Goal: Information Seeking & Learning: Learn about a topic

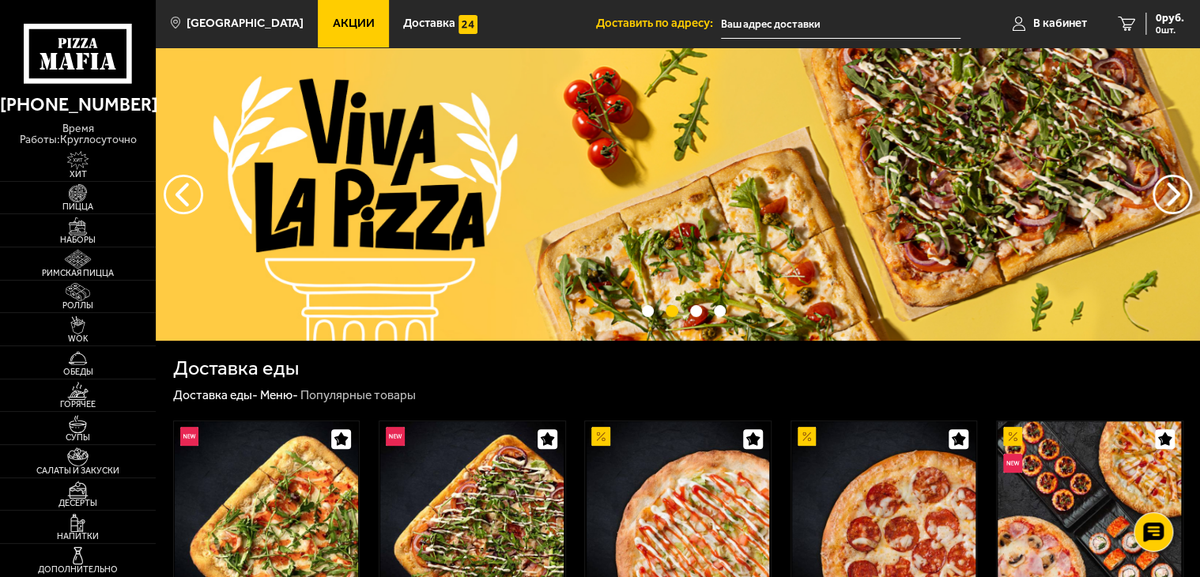
click at [333, 26] on span "Акции" at bounding box center [354, 23] width 42 height 12
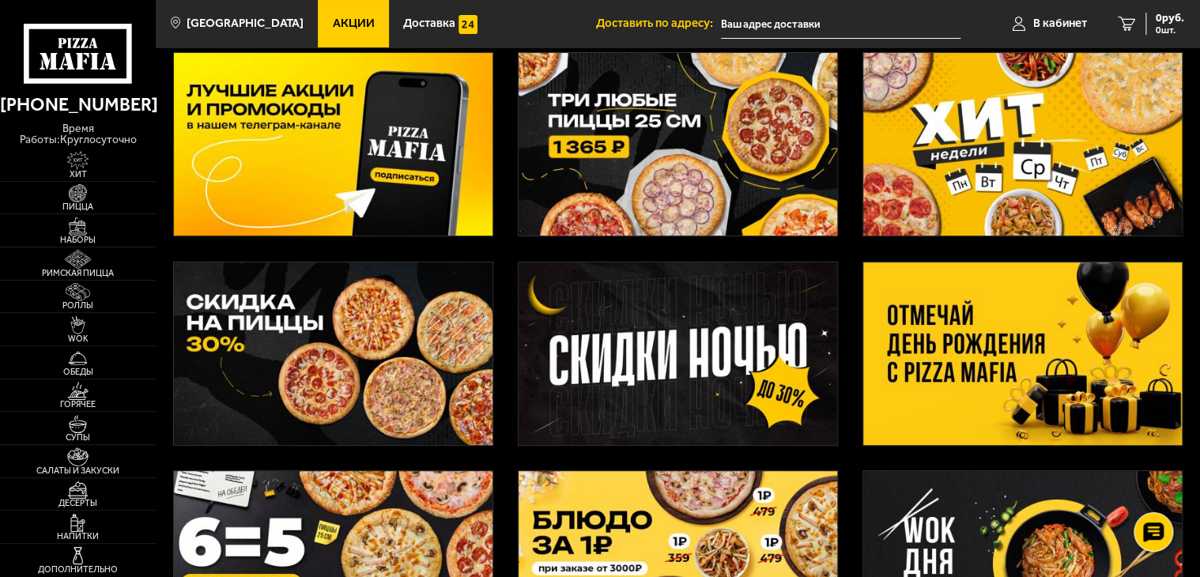
scroll to position [79, 0]
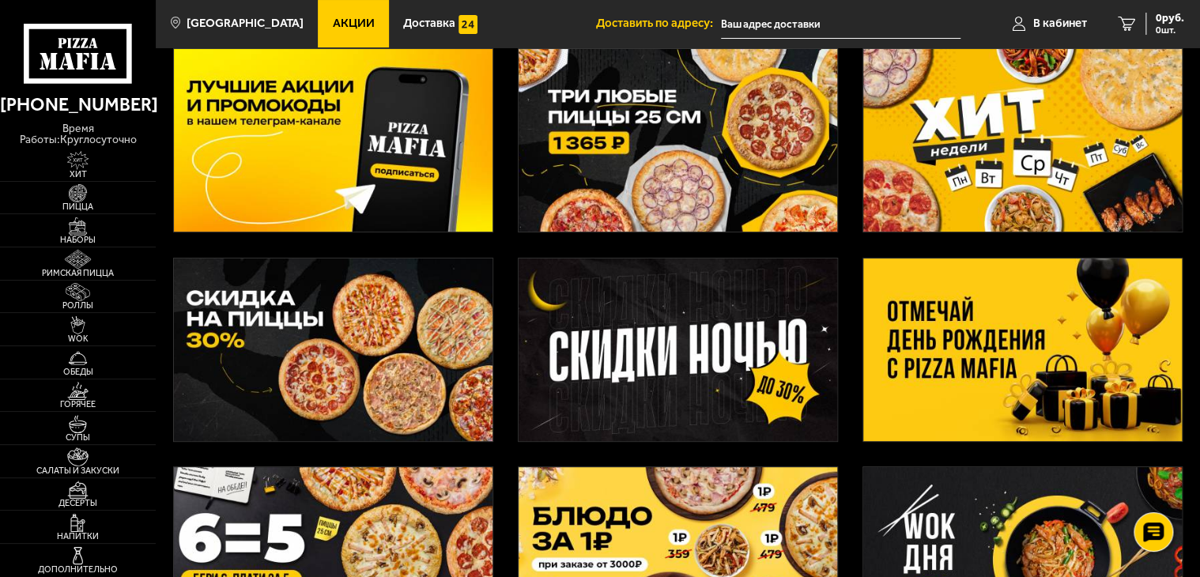
click at [998, 366] on img at bounding box center [1023, 350] width 318 height 183
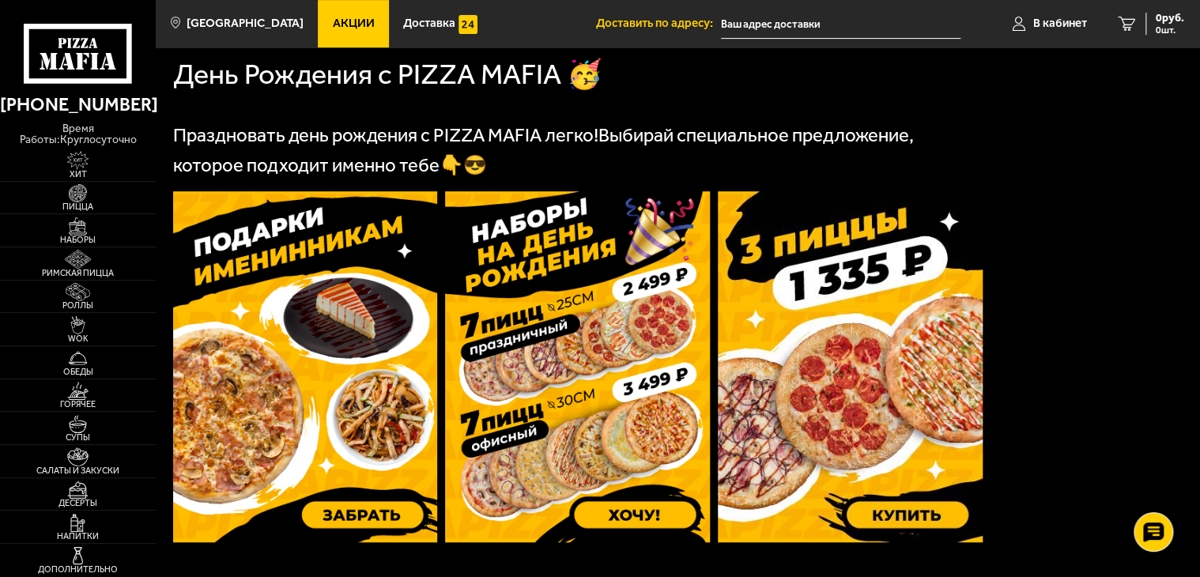
scroll to position [474, 0]
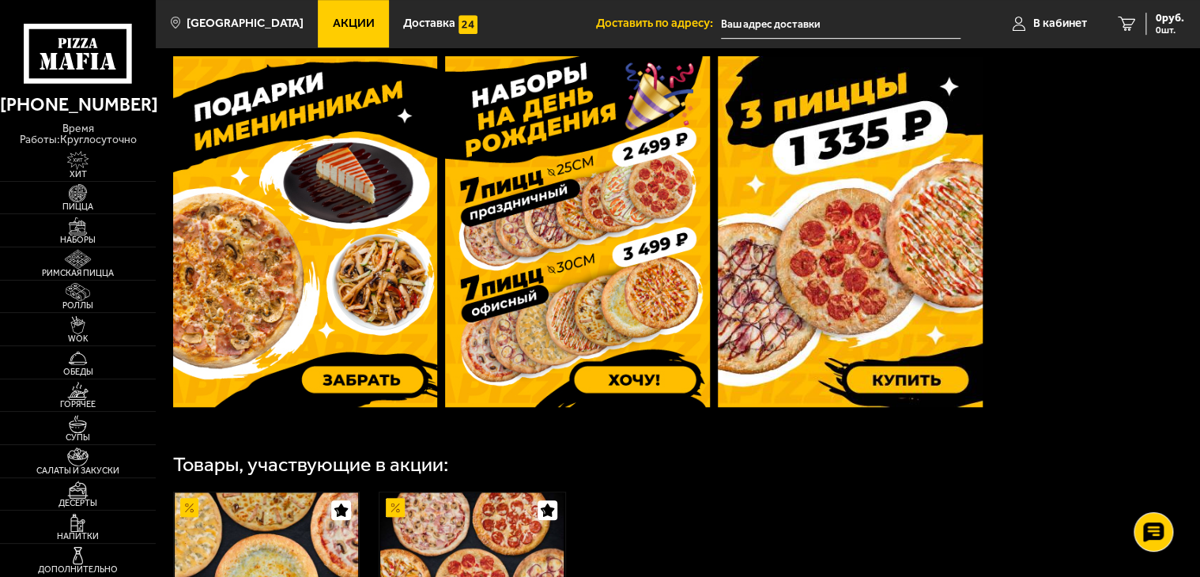
click at [308, 313] on img at bounding box center [305, 231] width 265 height 351
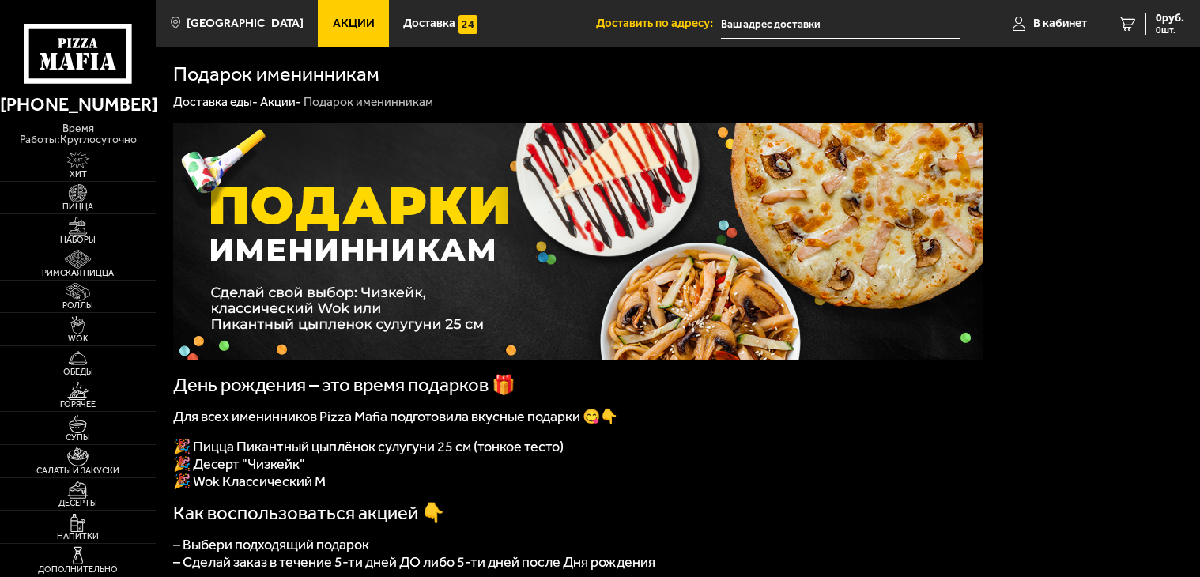
scroll to position [79, 0]
